Goal: Transaction & Acquisition: Purchase product/service

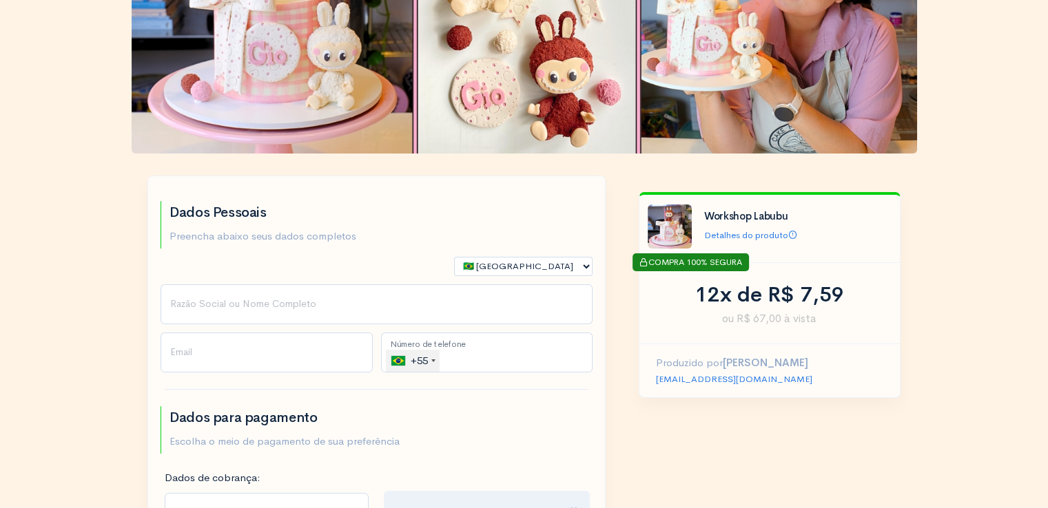
scroll to position [138, 0]
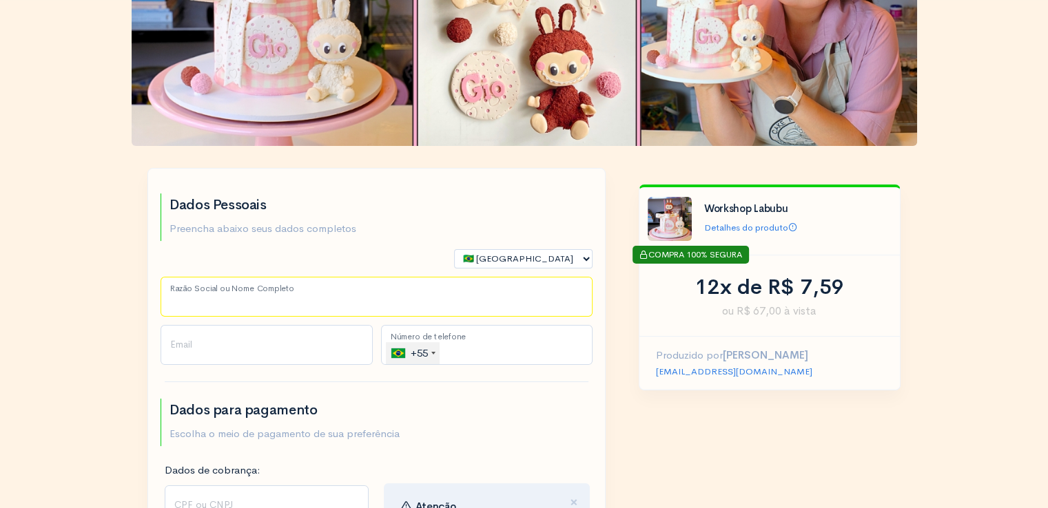
click at [251, 303] on input "Razão Social ou Nome Completo" at bounding box center [377, 297] width 432 height 40
type input "[PERSON_NAME]"
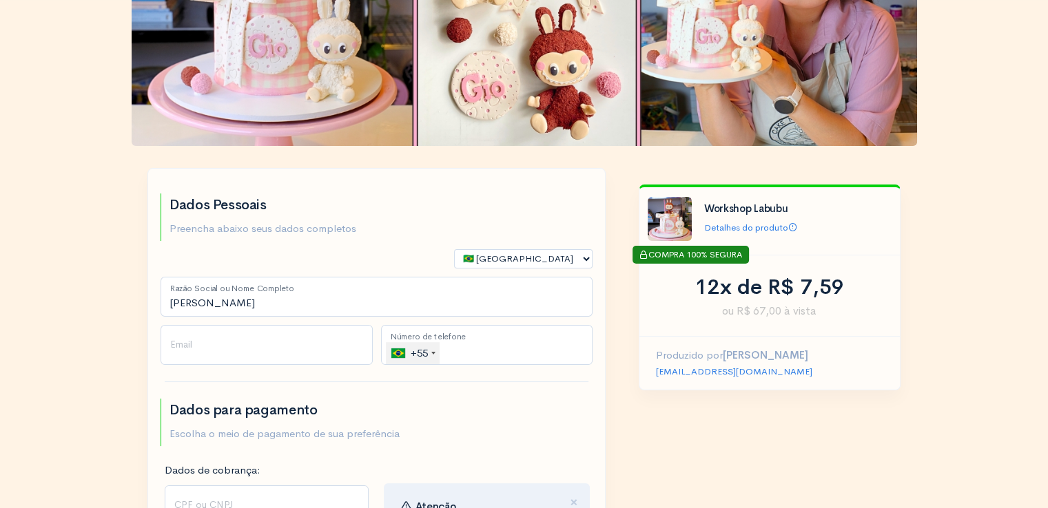
type input "[EMAIL_ADDRESS][DOMAIN_NAME]"
type input "[PHONE_NUMBER]"
select select "RN"
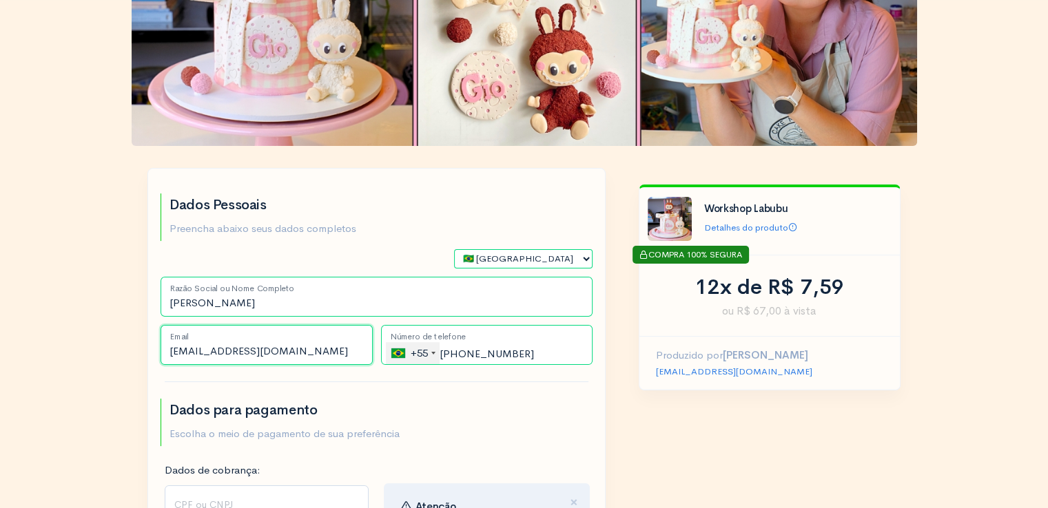
click at [331, 346] on input "[EMAIL_ADDRESS][DOMAIN_NAME]" at bounding box center [267, 345] width 212 height 40
type input "[EMAIL_ADDRESS][DOMAIN_NAME]"
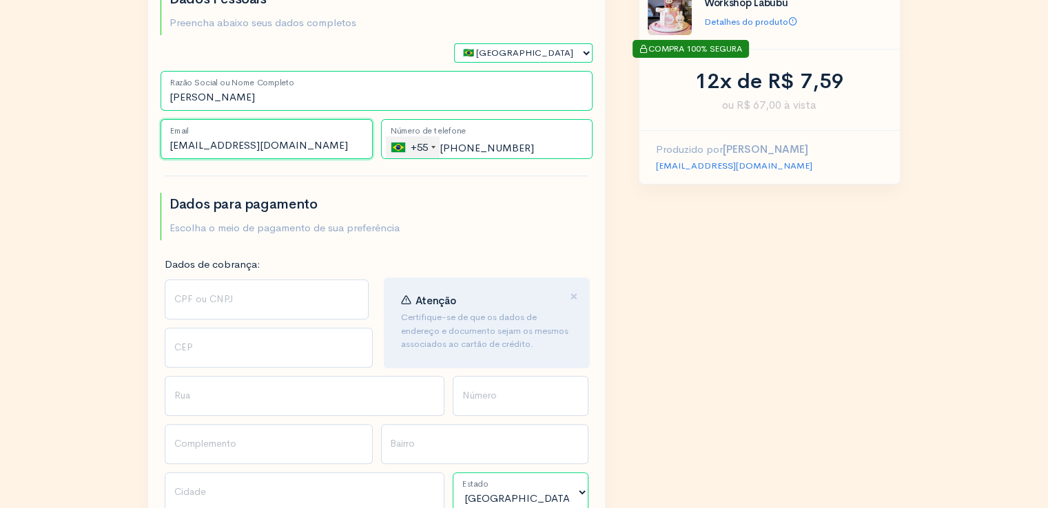
scroll to position [344, 0]
click at [231, 302] on input "CPF ou CNPJ" at bounding box center [267, 299] width 204 height 40
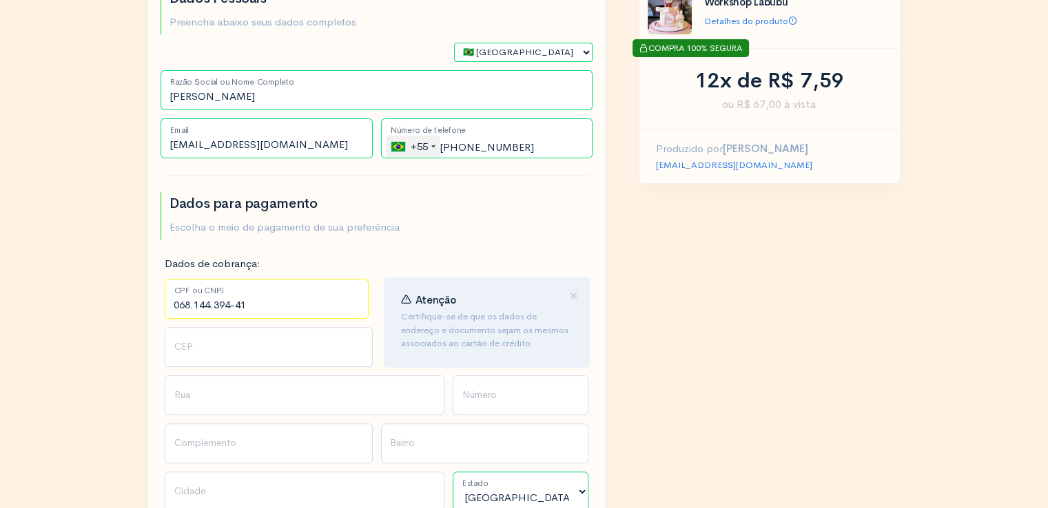
type input "068.144.394-41"
click at [236, 349] on input "CEP" at bounding box center [269, 347] width 208 height 40
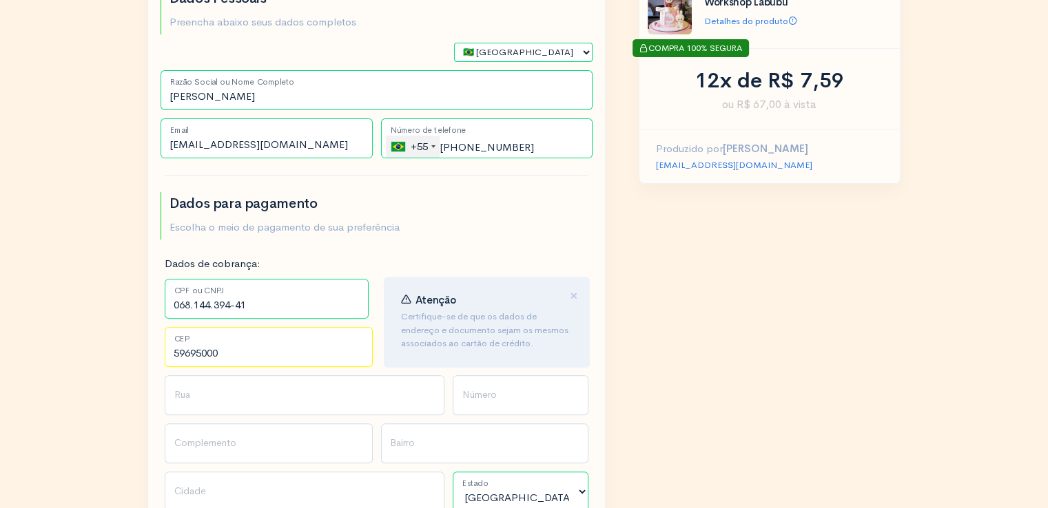
type input "59695000"
click at [220, 395] on input "Rua" at bounding box center [305, 395] width 280 height 40
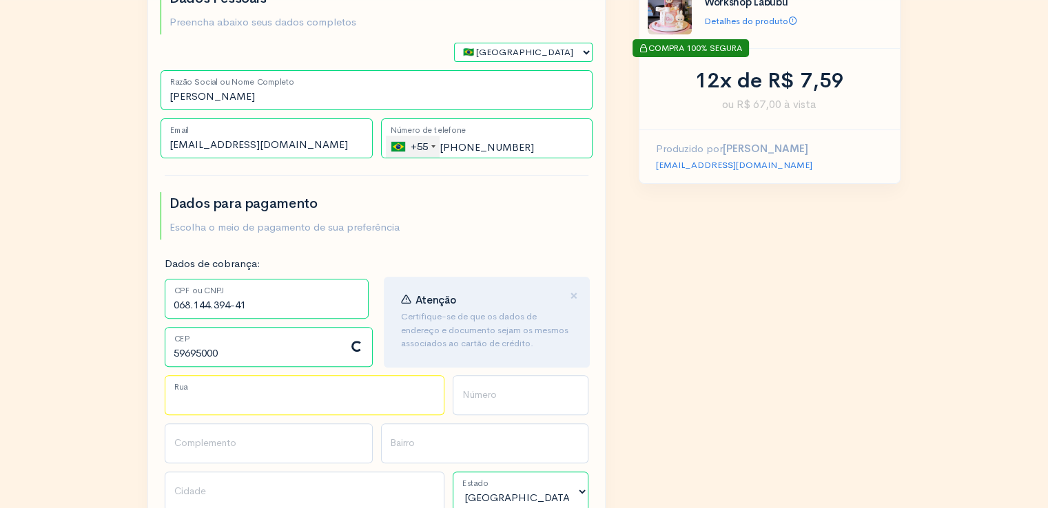
type input "Baraúna"
type input "[PERSON_NAME]"
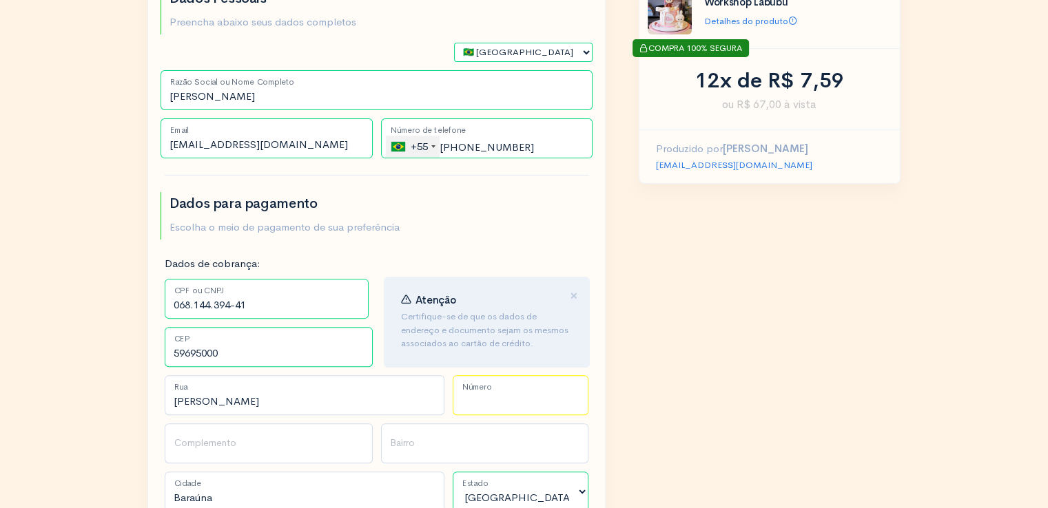
click at [502, 397] on input "Número" at bounding box center [521, 395] width 136 height 40
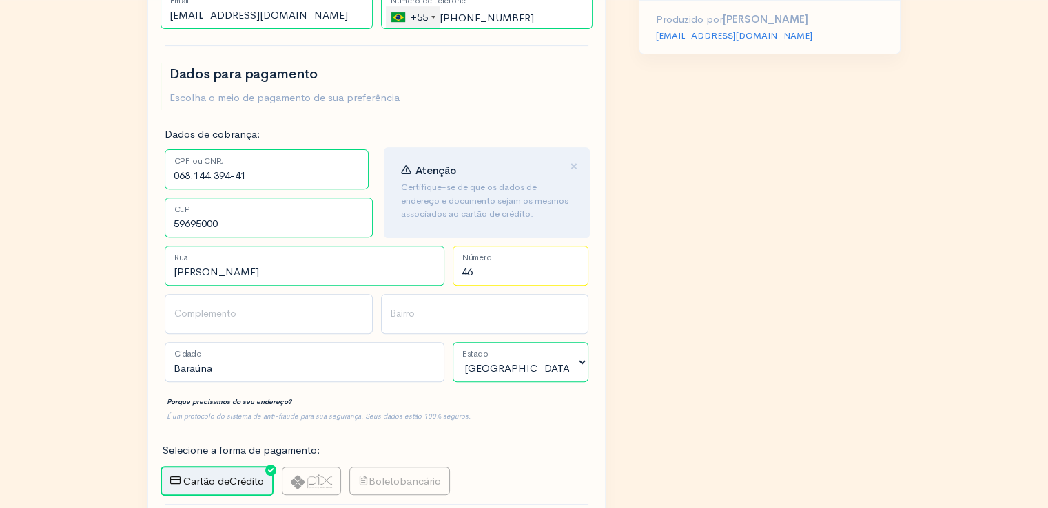
scroll to position [482, 0]
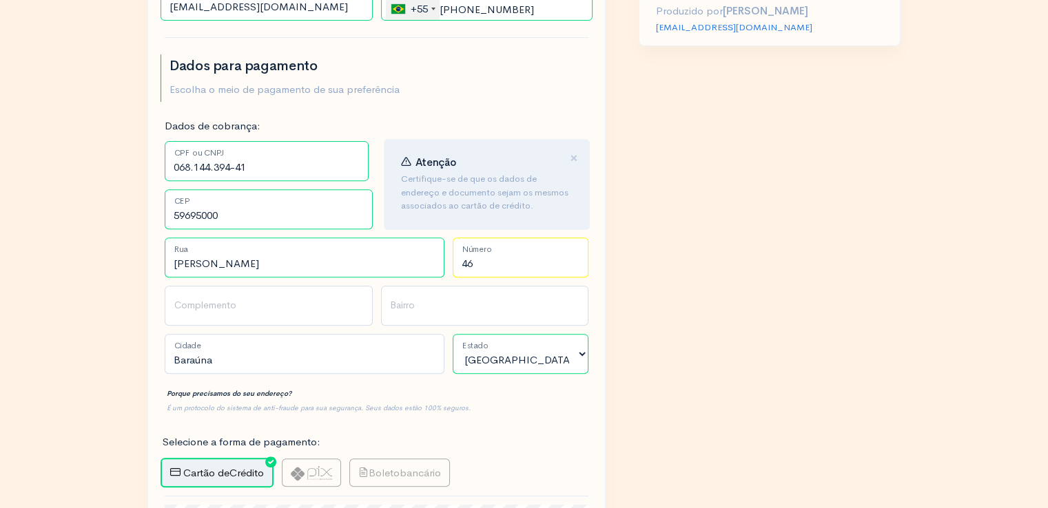
type input "46"
click at [194, 312] on input "Complemento" at bounding box center [269, 306] width 208 height 40
type input "Casa"
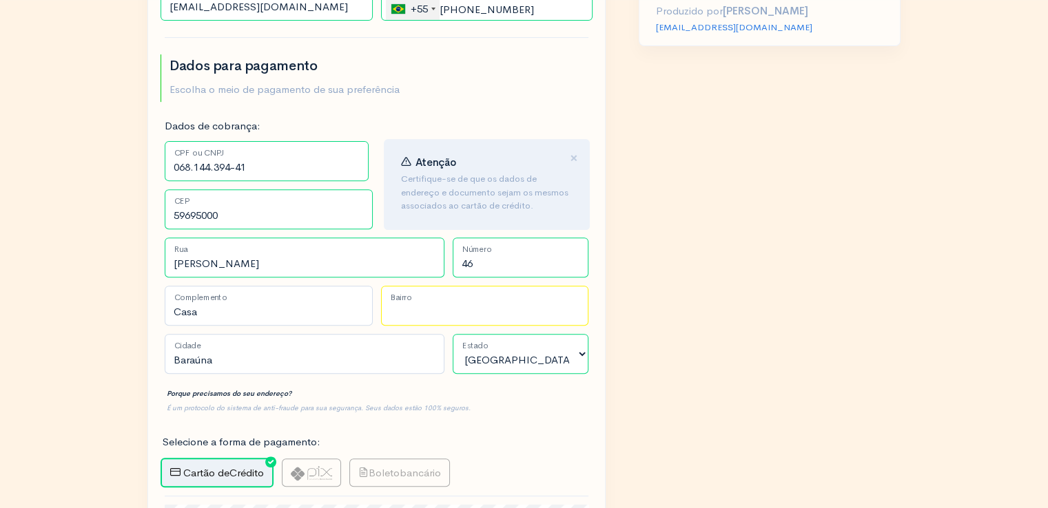
click at [402, 311] on input "Bairro" at bounding box center [485, 306] width 208 height 40
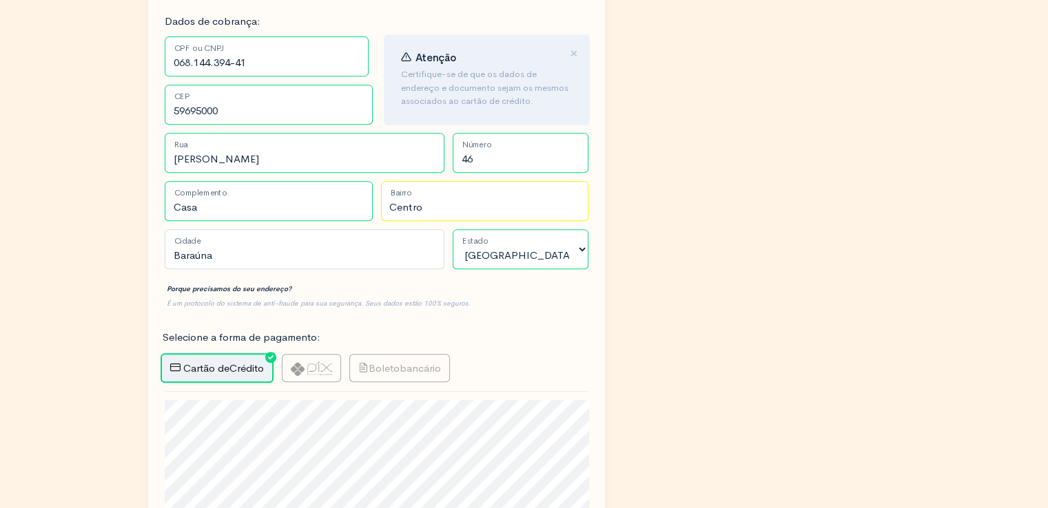
scroll to position [620, 0]
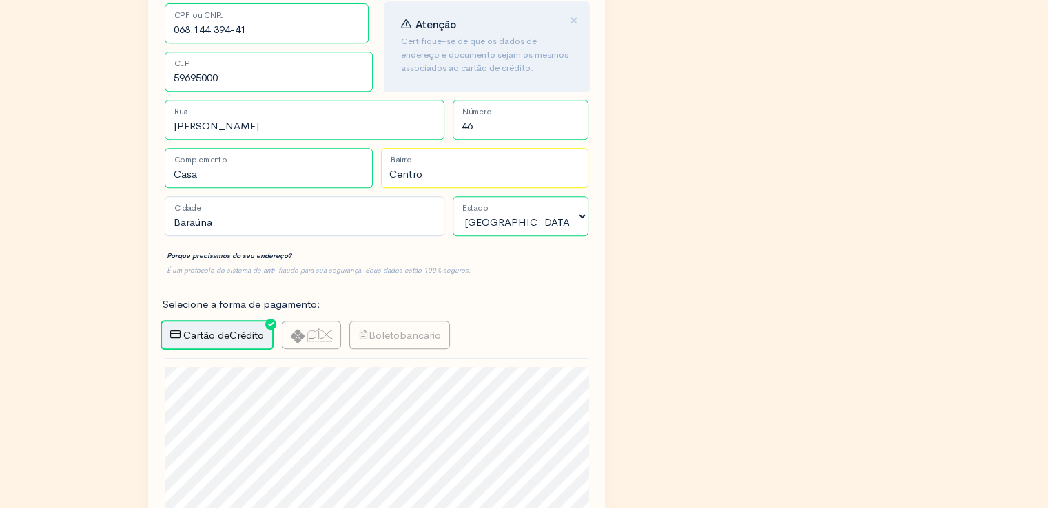
type input "Centro"
click at [318, 335] on img at bounding box center [311, 336] width 41 height 14
click at [291, 330] on input "radio" at bounding box center [286, 325] width 9 height 9
radio input "true"
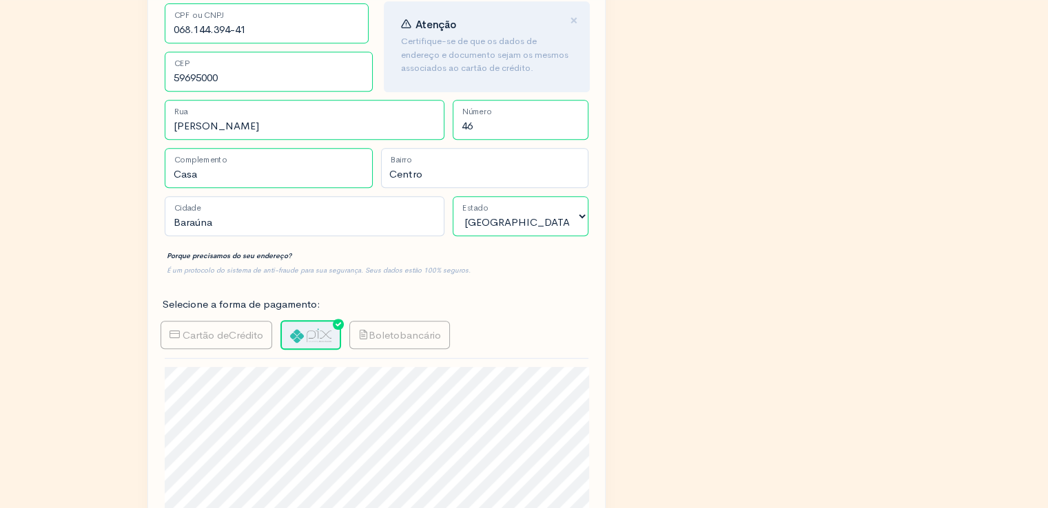
type input "Gerar PIX"
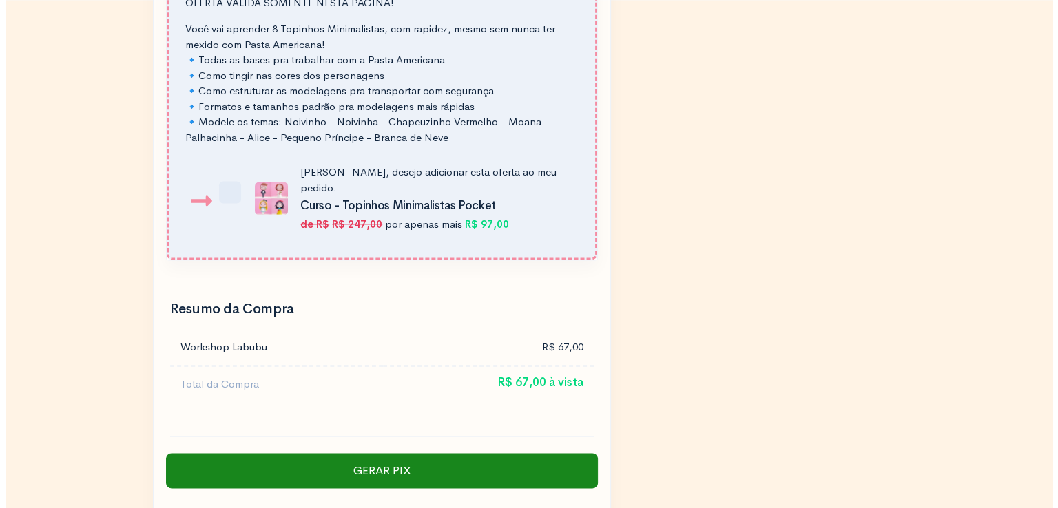
scroll to position [1860, 0]
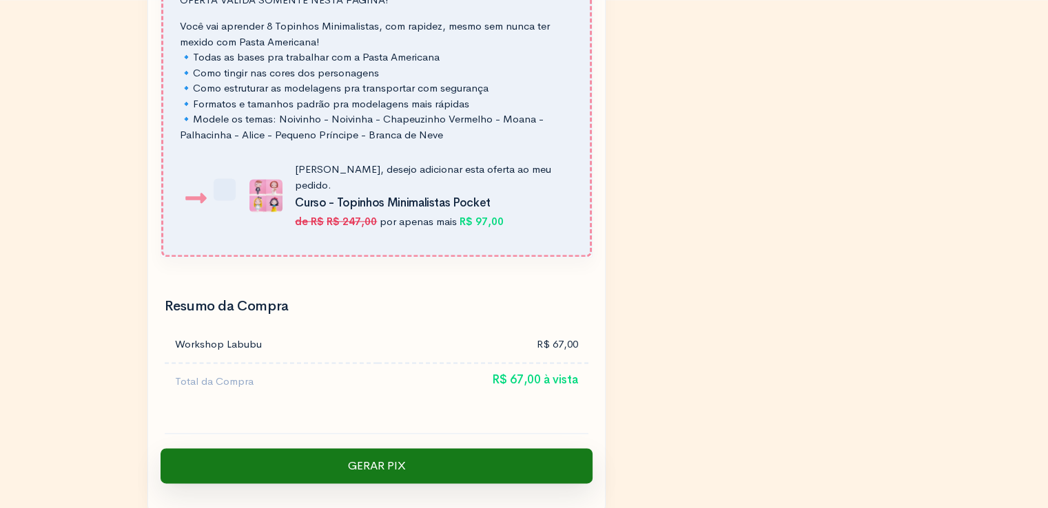
click at [389, 448] on input "Gerar PIX" at bounding box center [377, 466] width 432 height 36
